Goal: Information Seeking & Learning: Learn about a topic

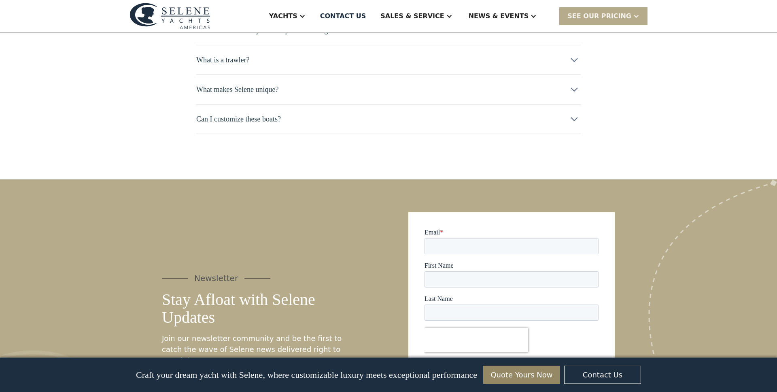
scroll to position [3858, 0]
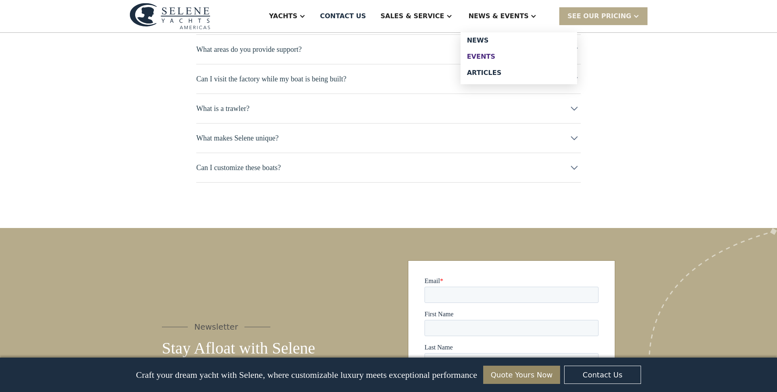
click at [489, 53] on div "Events" at bounding box center [519, 56] width 104 height 6
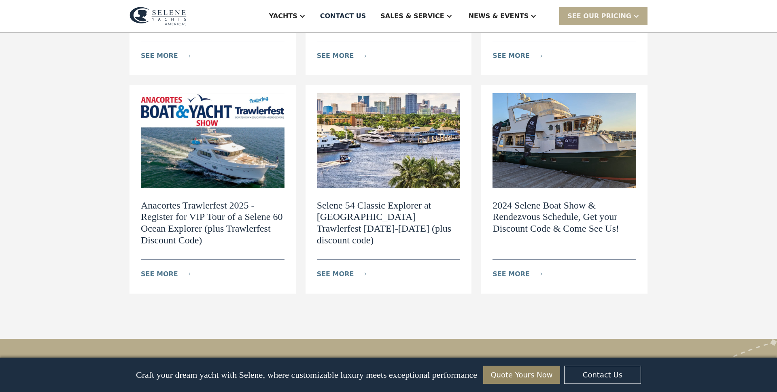
scroll to position [519, 0]
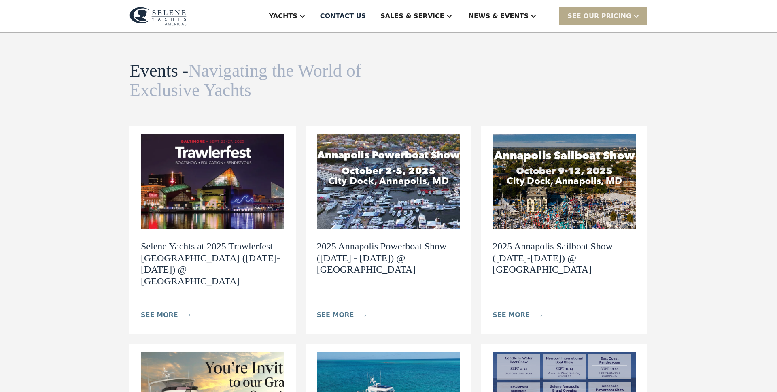
scroll to position [0, 0]
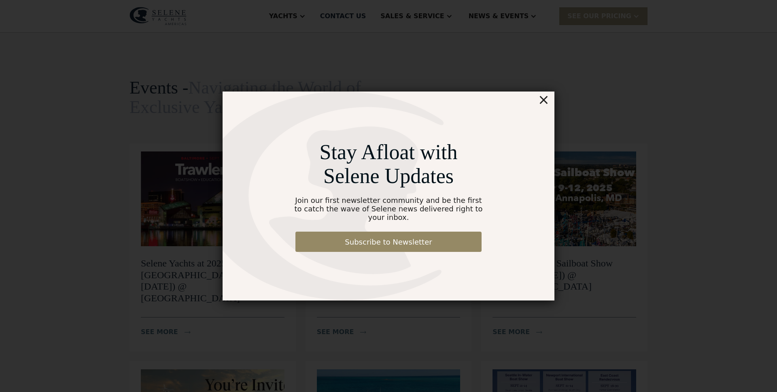
click at [545, 104] on div "×" at bounding box center [544, 99] width 12 height 16
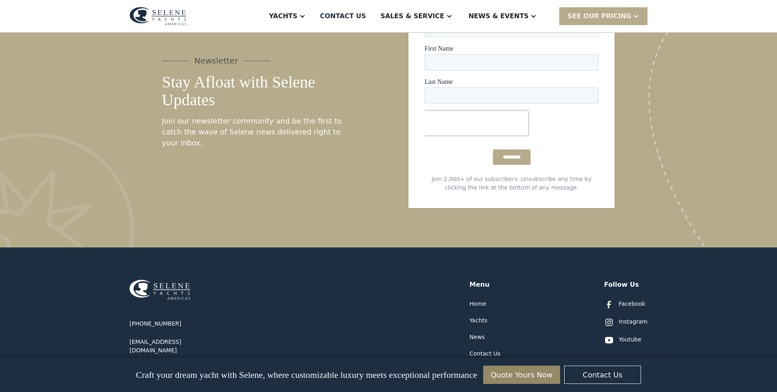
scroll to position [981, 0]
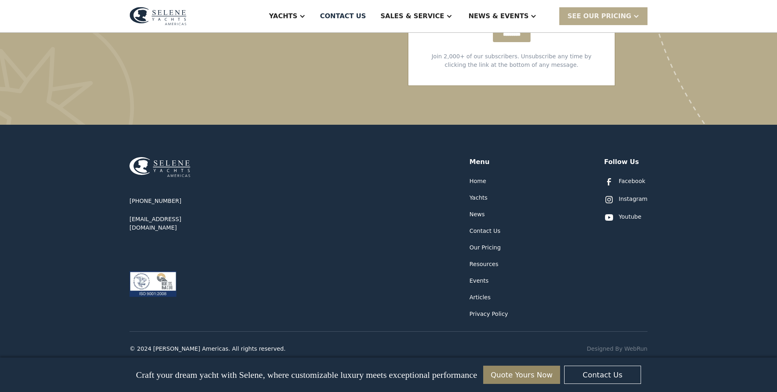
click at [319, 216] on div "[PHONE_NUMBER] [EMAIL_ADDRESS][DOMAIN_NAME] Menu Home Yachts News Contact Us Ou…" at bounding box center [388, 221] width 518 height 193
click at [30, 327] on div "[PHONE_NUMBER] [EMAIL_ADDRESS][DOMAIN_NAME] Menu Home Yachts News Contact Us Ou…" at bounding box center [388, 252] width 777 height 254
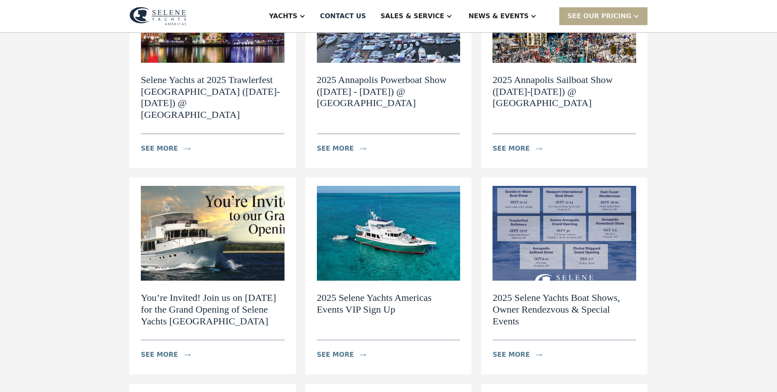
scroll to position [0, 0]
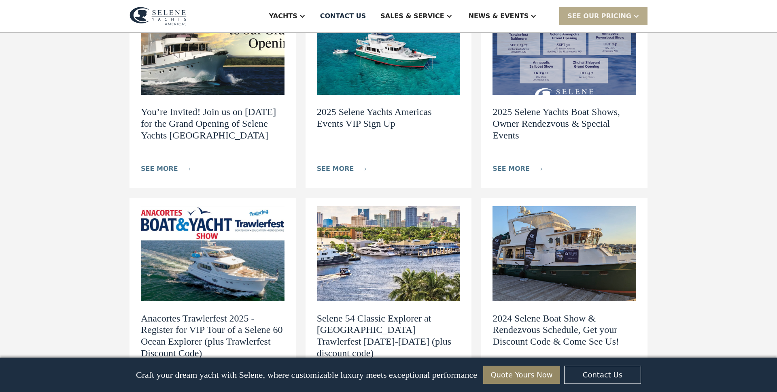
scroll to position [382, 0]
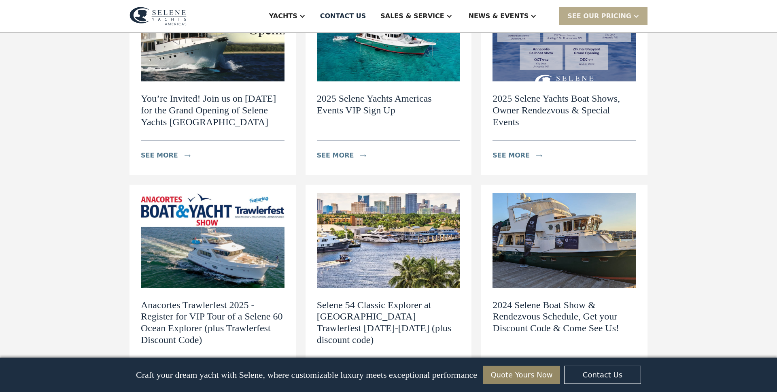
click at [85, 267] on div "Events - Navigating the World of Exclusive Yachts News view details Navigating …" at bounding box center [388, 44] width 777 height 788
click at [84, 236] on div "Events - Navigating the World of Exclusive Yachts News view details Navigating …" at bounding box center [388, 44] width 777 height 788
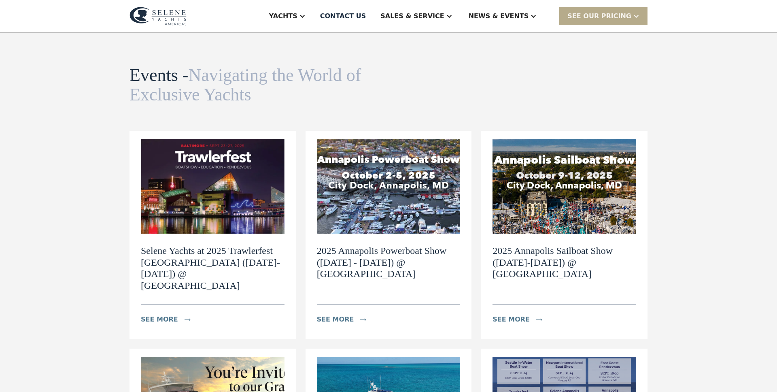
scroll to position [0, 0]
